Goal: Obtain resource: Download file/media

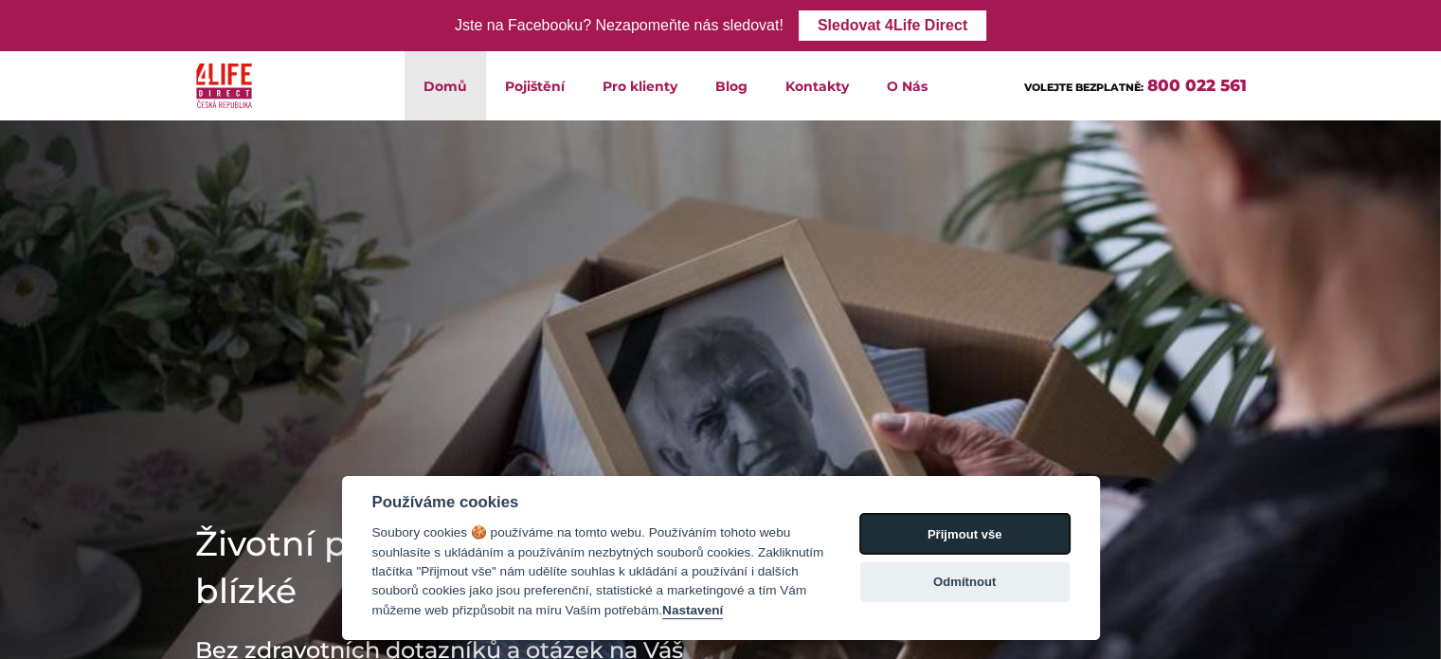
click at [940, 536] on button "Přijmout vše" at bounding box center [964, 534] width 209 height 40
checkbox input "true"
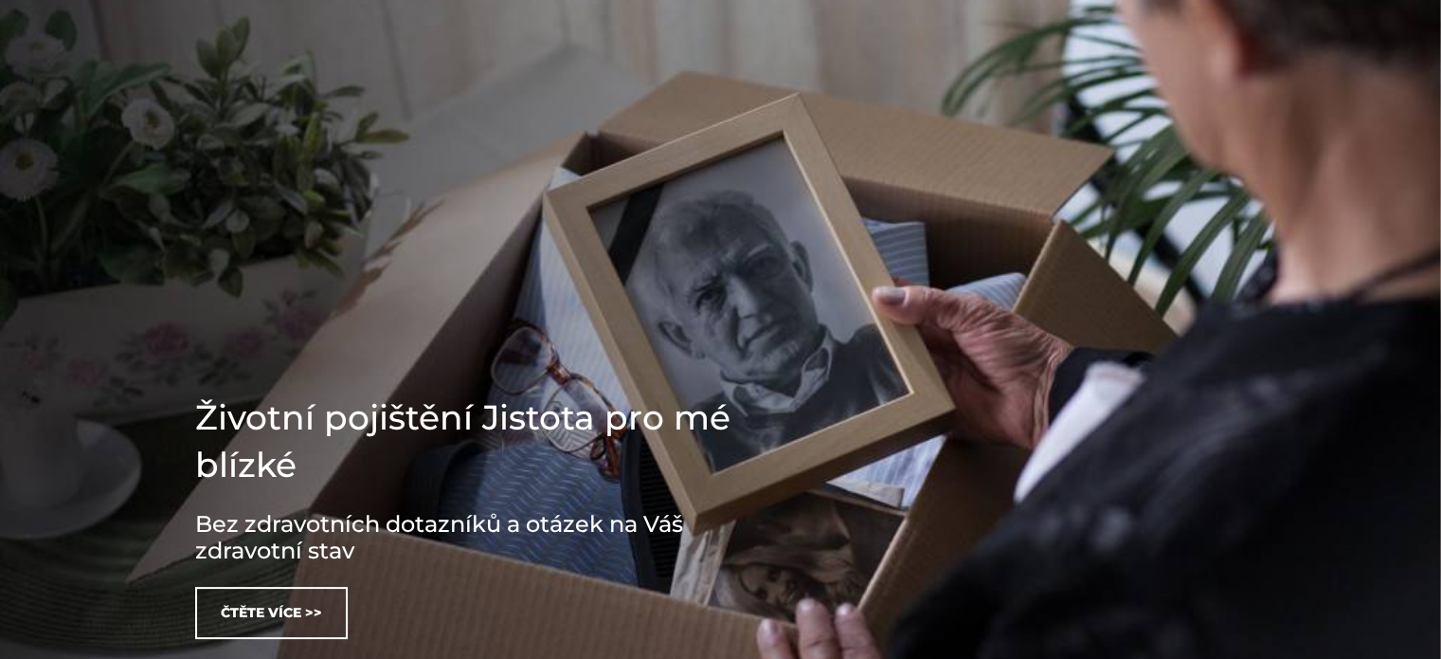
scroll to position [252, 0]
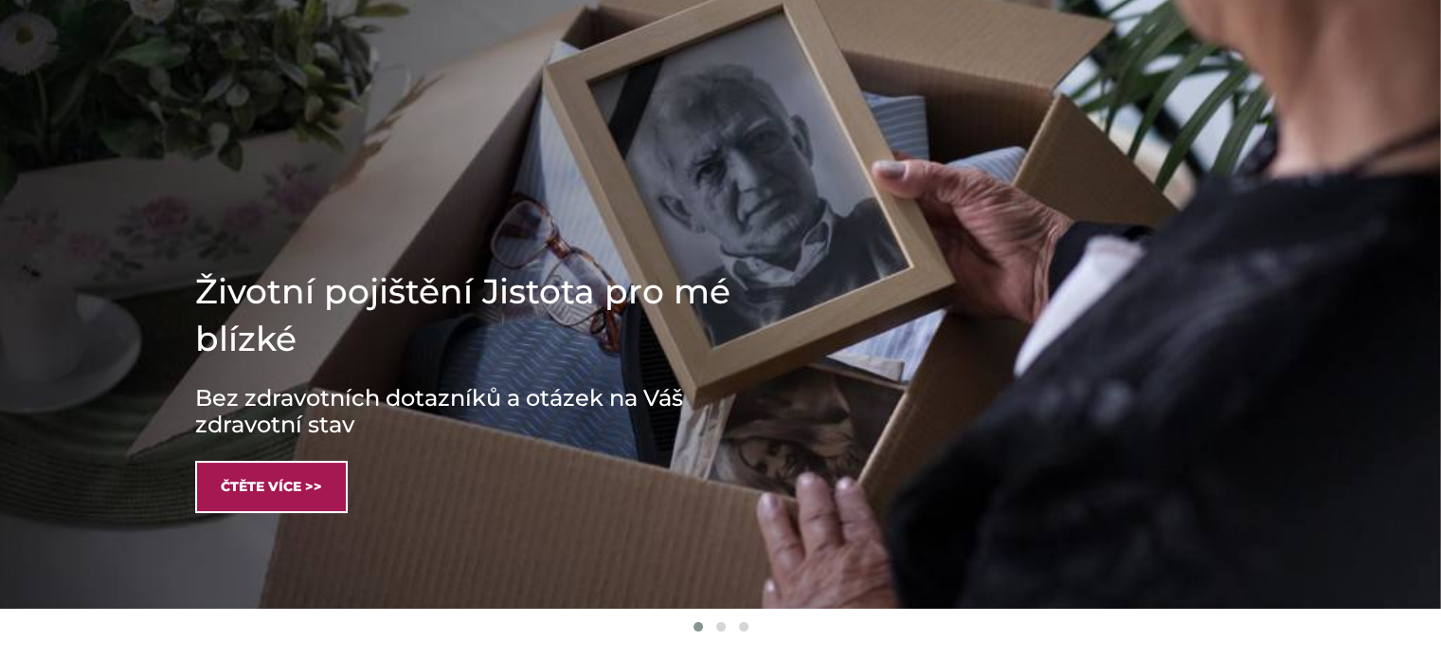
click at [291, 490] on link "Čtěte více >>" at bounding box center [271, 487] width 153 height 52
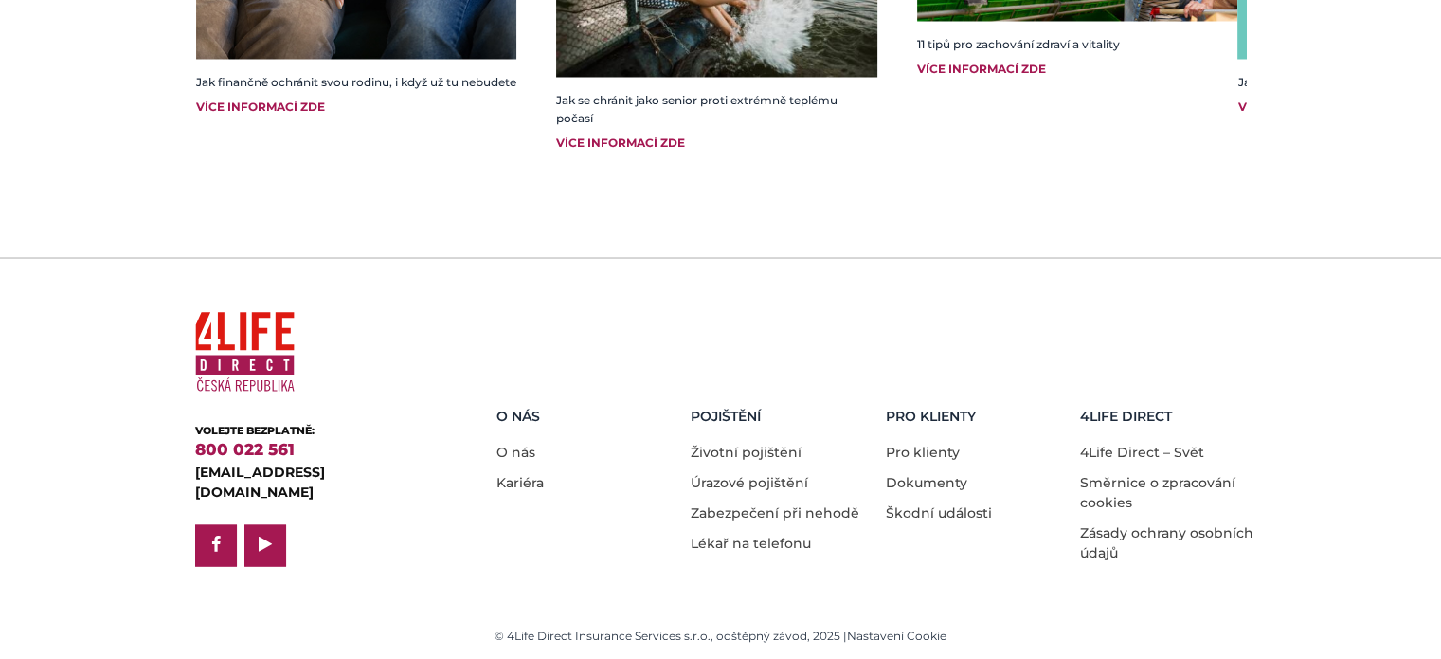
scroll to position [3737, 0]
click at [914, 443] on link "Pro klienty" at bounding box center [923, 451] width 74 height 17
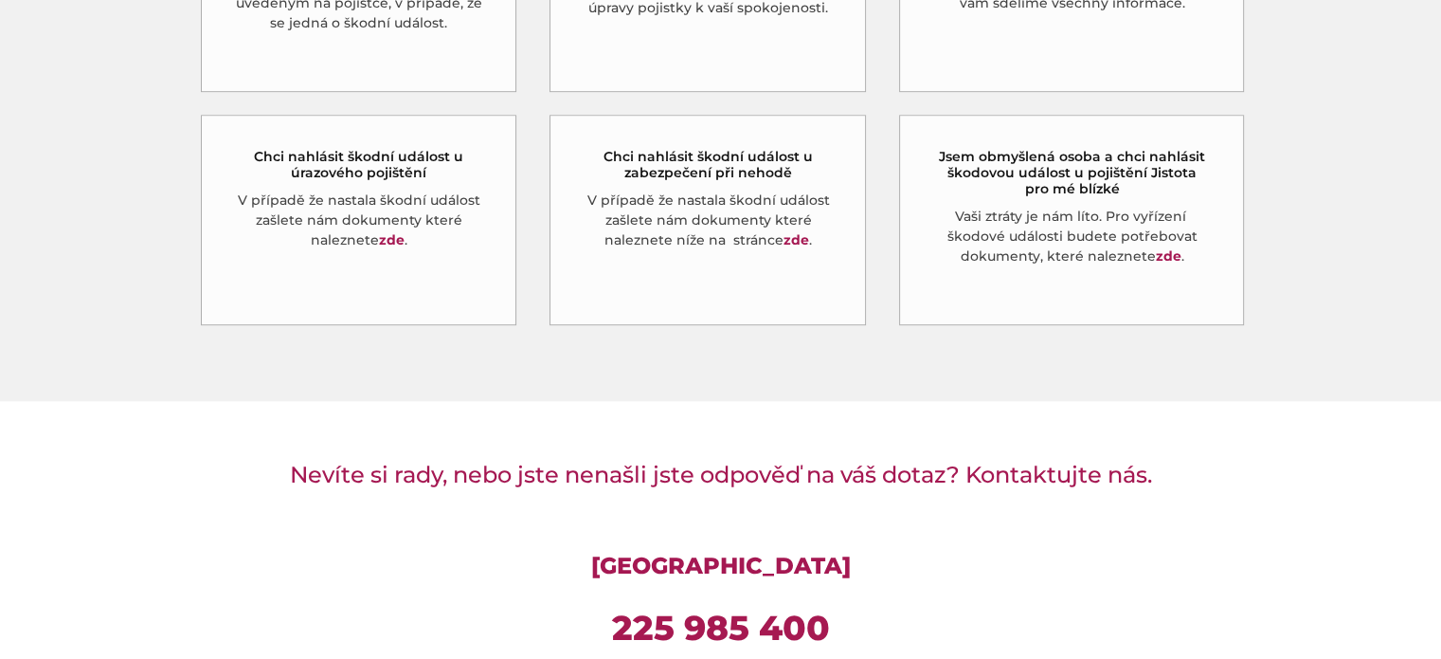
scroll to position [1137, 0]
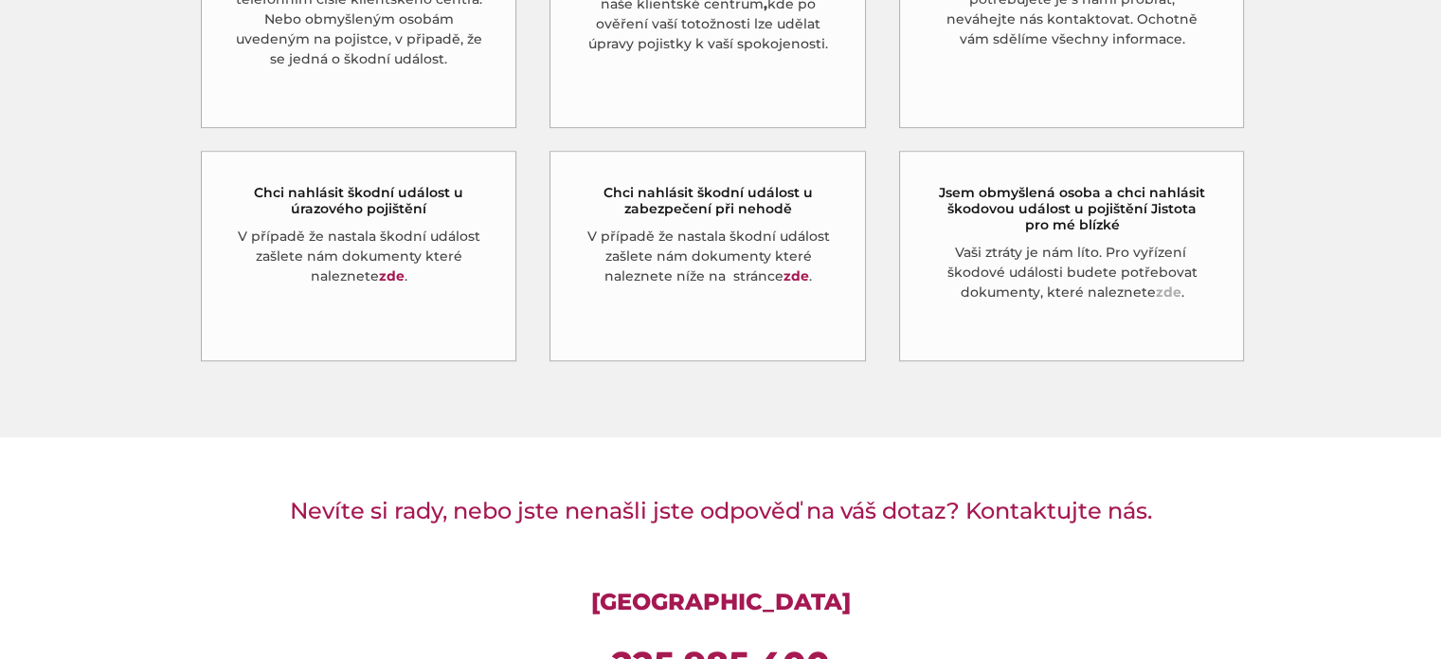
click at [1172, 300] on link "zde" at bounding box center [1168, 291] width 26 height 17
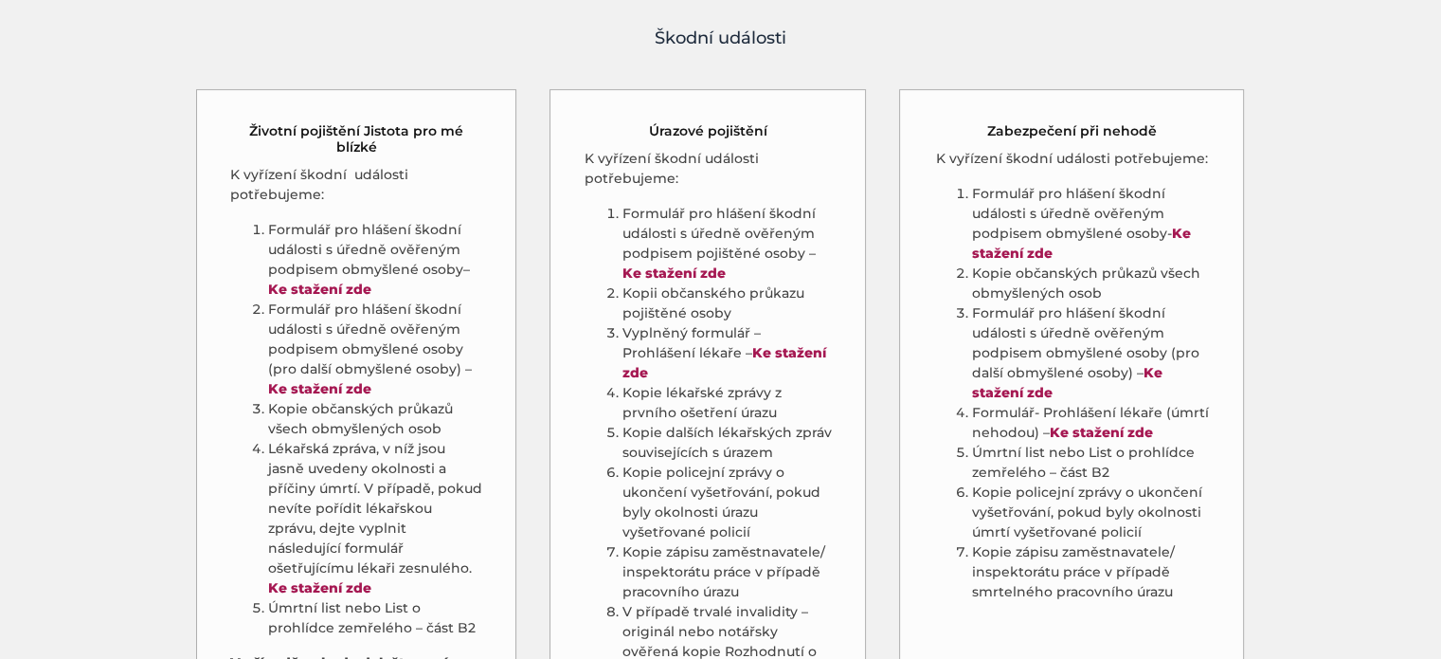
scroll to position [994, 0]
drag, startPoint x: 344, startPoint y: 339, endPoint x: 360, endPoint y: 352, distance: 20.3
click at [360, 352] on ol "Formulář pro hlášení škodní události s úředně ověřeným podpisem obmyšlené osoby…" at bounding box center [356, 432] width 253 height 418
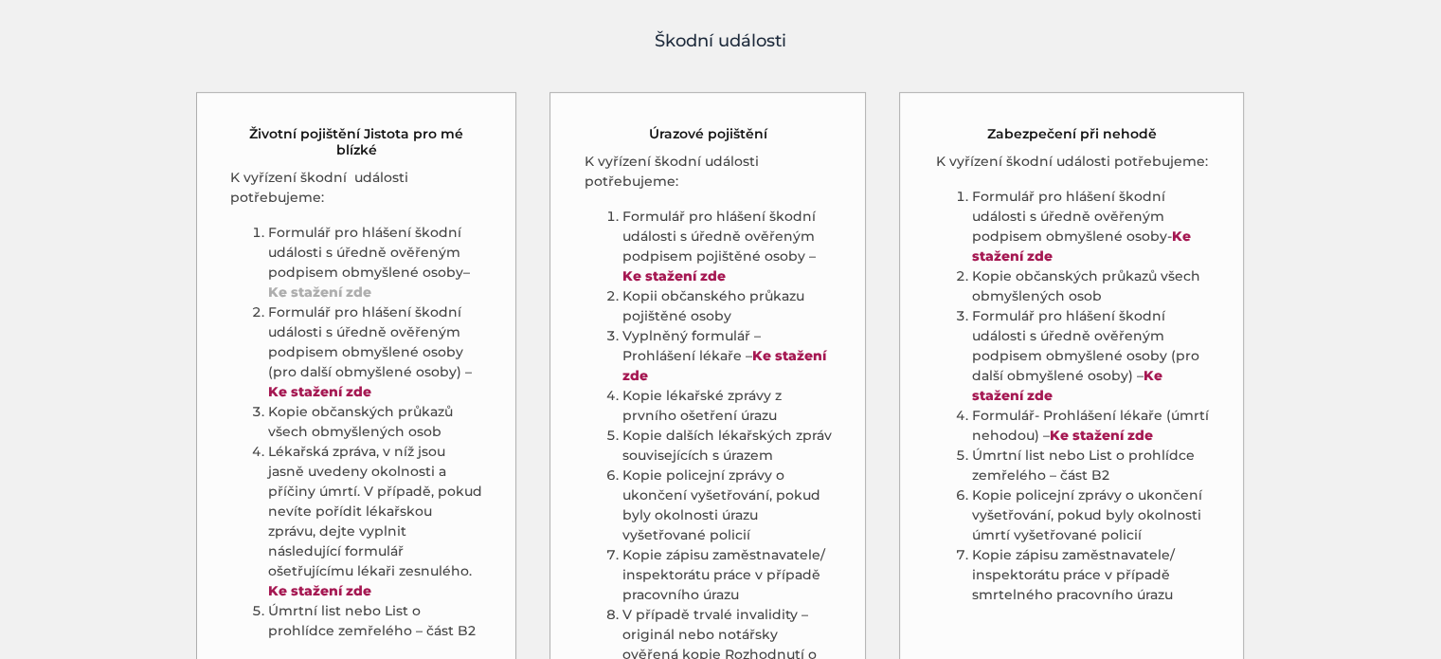
click at [348, 300] on strong "Ke stažení zde" at bounding box center [319, 291] width 103 height 17
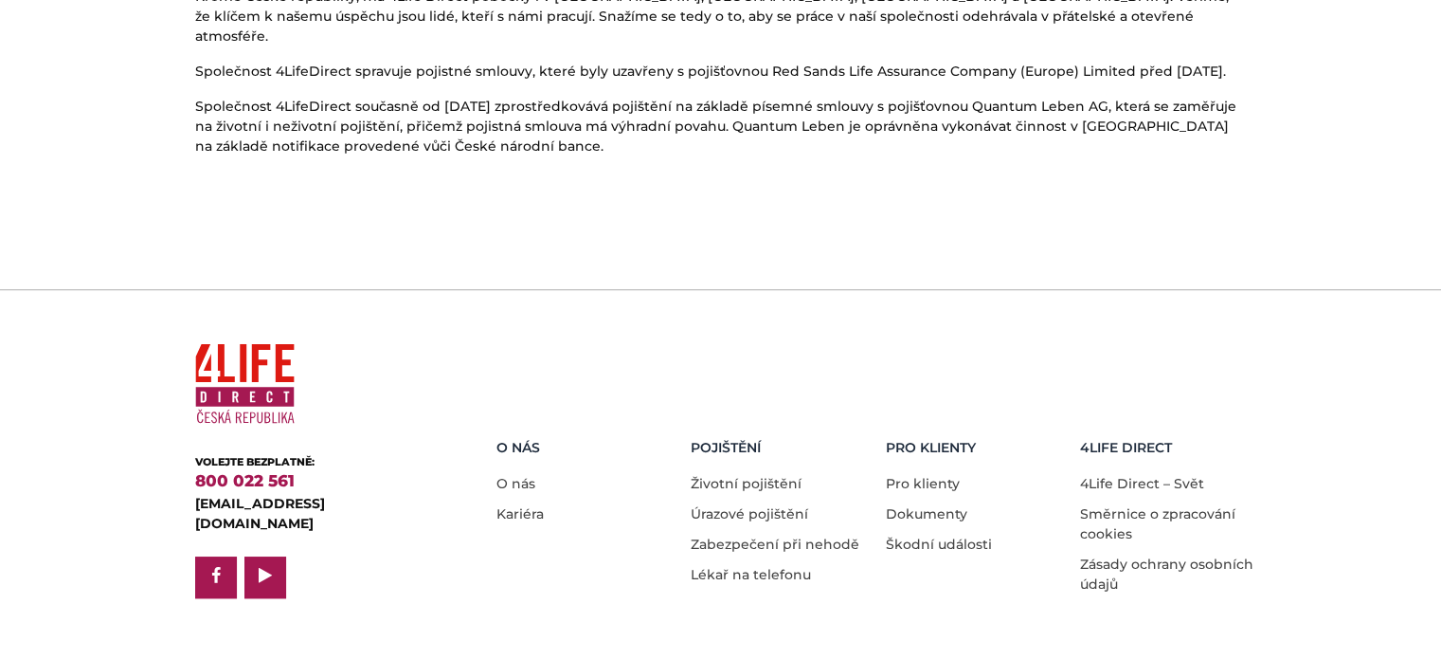
scroll to position [1373, 0]
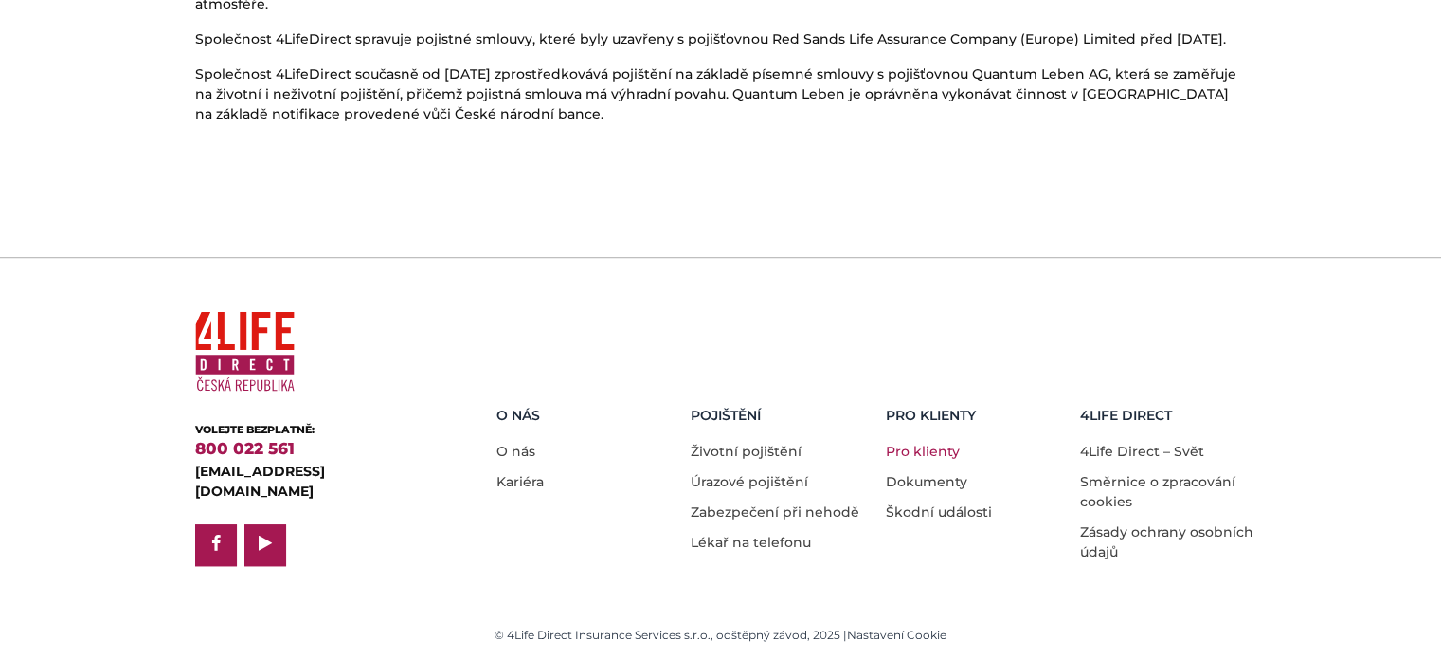
click at [934, 443] on link "Pro klienty" at bounding box center [923, 451] width 74 height 17
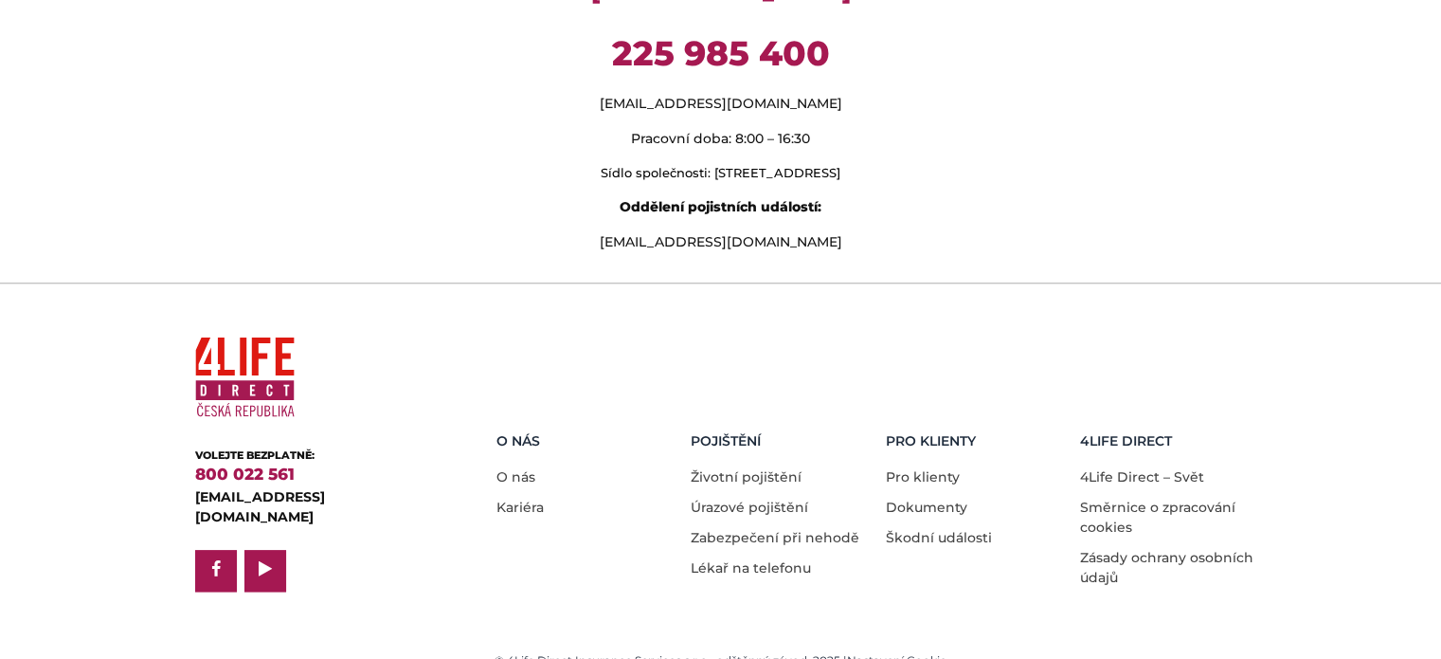
scroll to position [1768, 0]
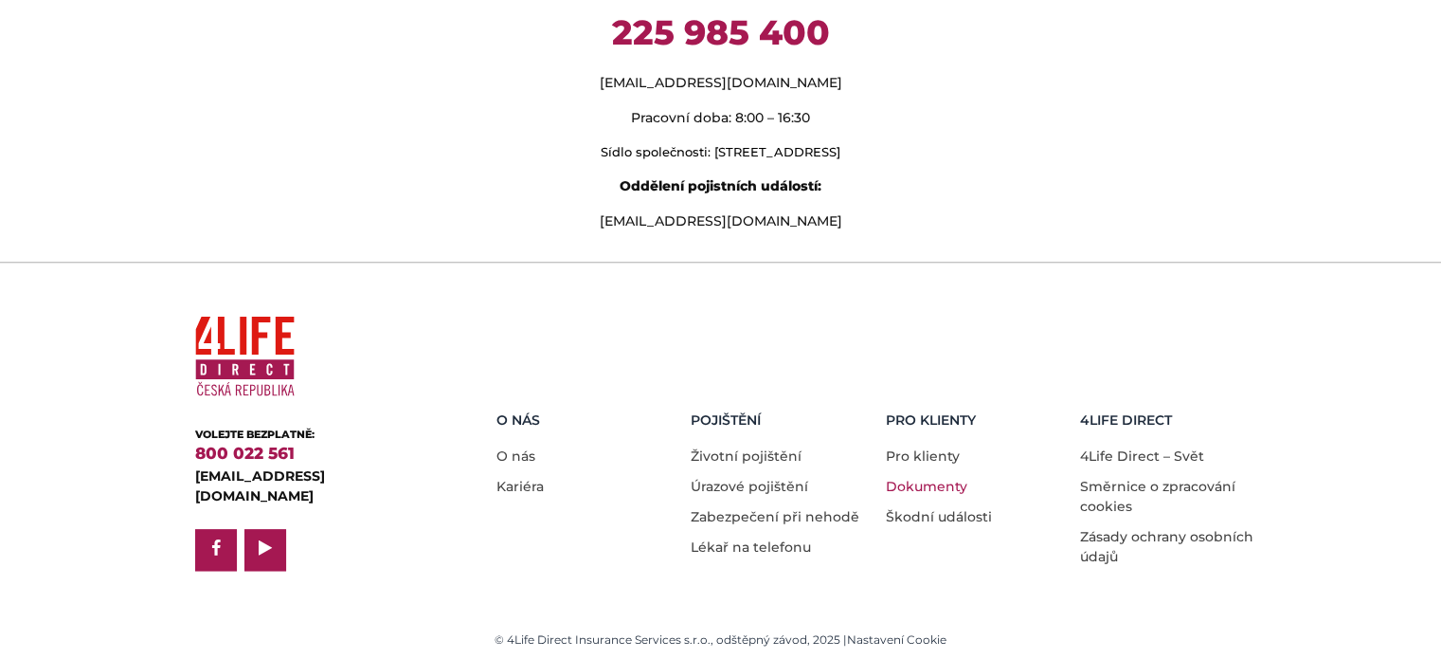
click at [960, 495] on link "Dokumenty" at bounding box center [926, 486] width 81 height 17
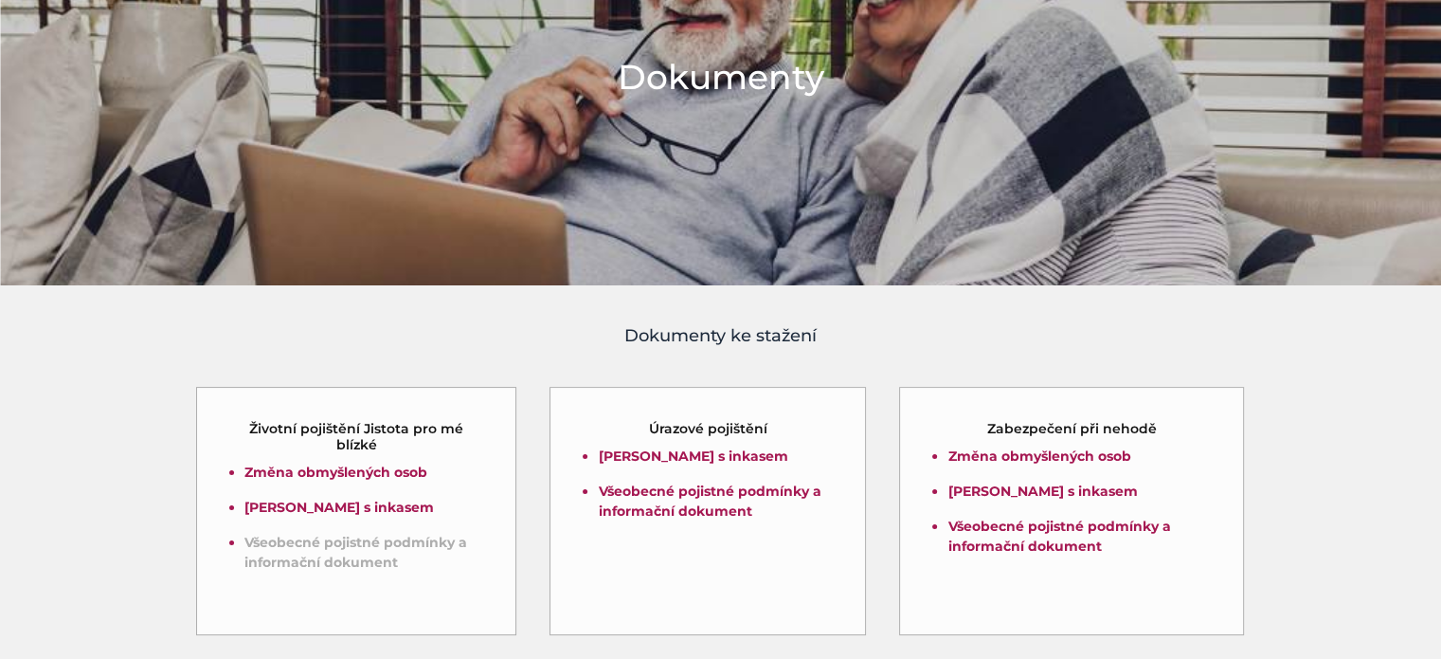
click at [375, 566] on link "Všeobecné pojistné podmínky a informační dokument" at bounding box center [355, 552] width 223 height 37
